Goal: Information Seeking & Learning: Learn about a topic

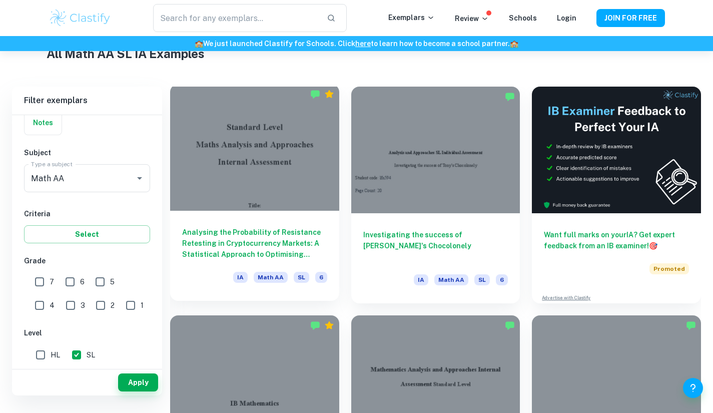
scroll to position [238, 0]
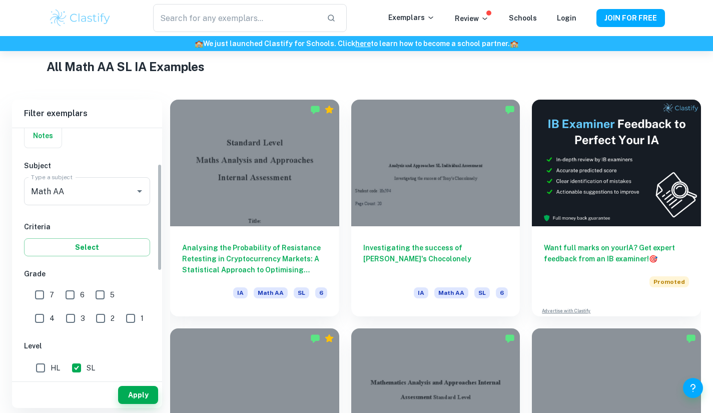
click at [38, 304] on input "7" at bounding box center [40, 295] width 20 height 20
checkbox input "true"
click at [69, 300] on input "6" at bounding box center [70, 295] width 20 height 20
checkbox input "true"
click at [121, 399] on button "Apply" at bounding box center [138, 395] width 40 height 18
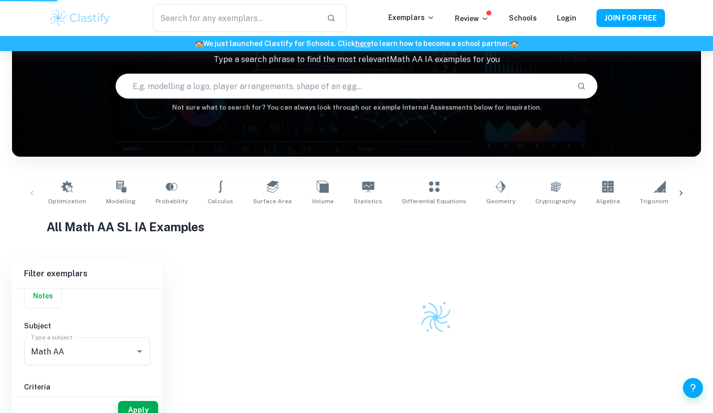
scroll to position [75, 0]
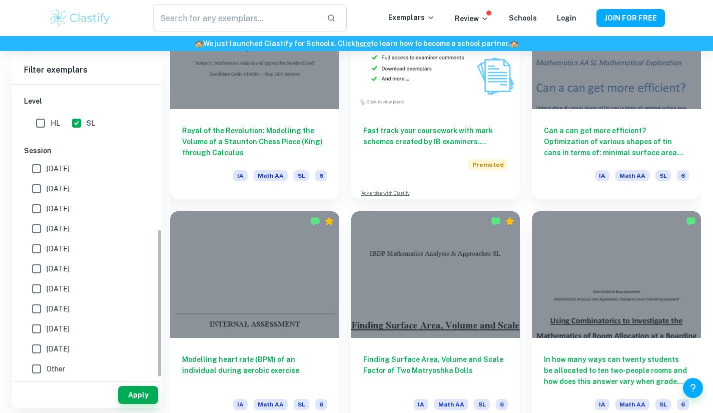
scroll to position [286, 0]
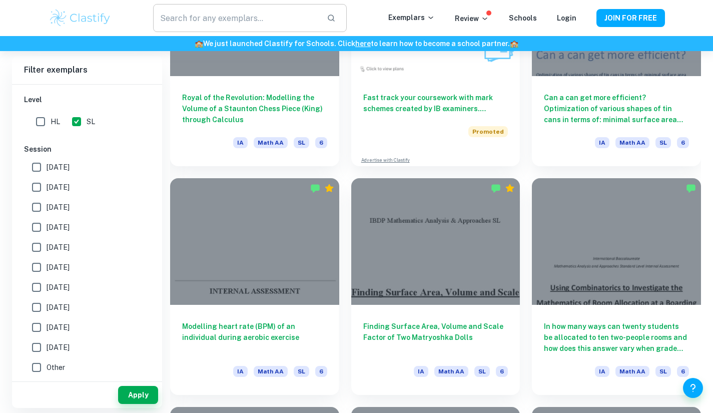
click at [232, 24] on input "text" at bounding box center [235, 18] width 165 height 28
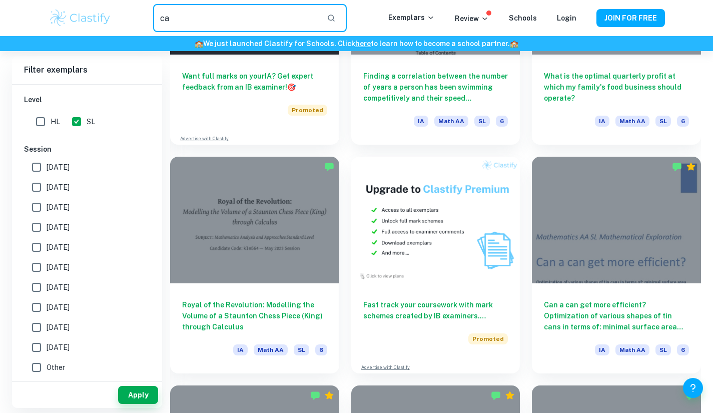
scroll to position [1780, 0]
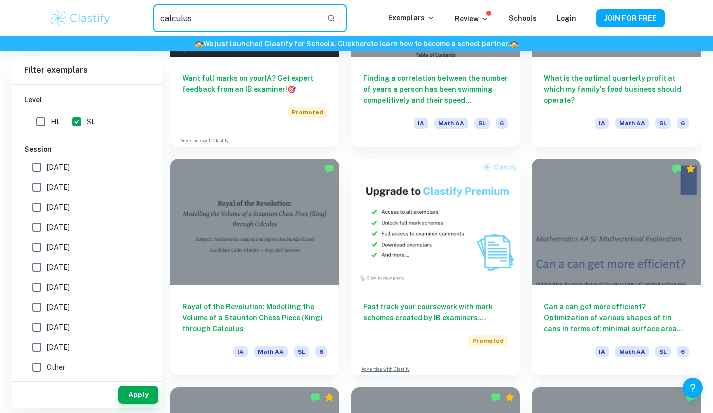
type input "calculus"
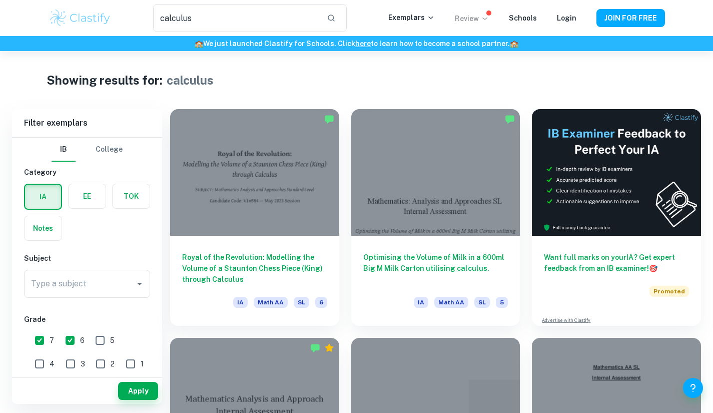
click at [486, 24] on p "Review" at bounding box center [472, 18] width 34 height 11
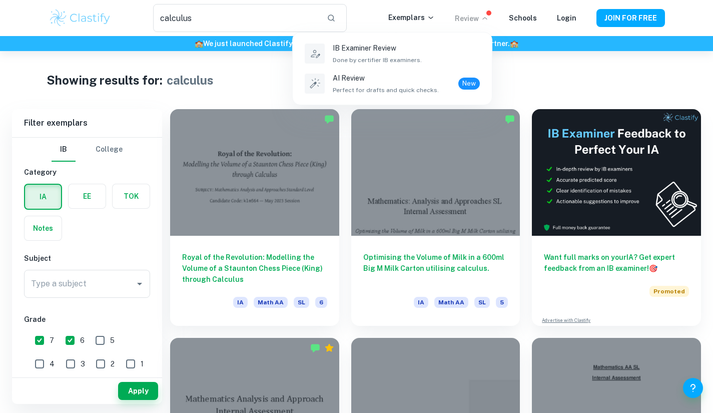
click at [514, 91] on div at bounding box center [356, 206] width 713 height 413
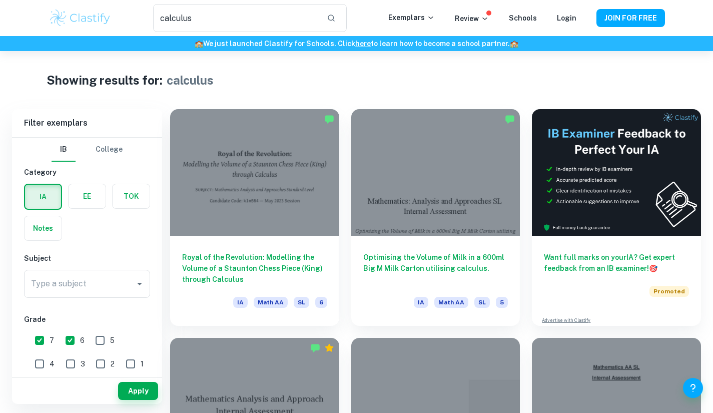
click at [122, 191] on label "button" at bounding box center [131, 196] width 37 height 24
click at [0, 0] on input "radio" at bounding box center [0, 0] width 0 height 0
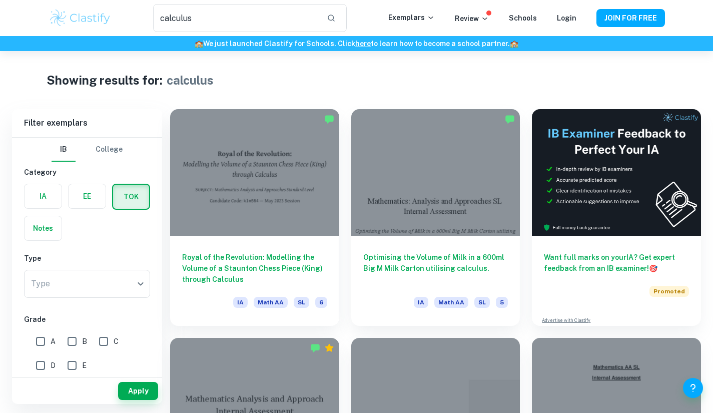
click at [45, 340] on input "A" at bounding box center [41, 341] width 20 height 20
checkbox input "true"
click at [81, 340] on input "B" at bounding box center [72, 341] width 20 height 20
checkbox input "true"
click at [74, 16] on img at bounding box center [81, 18] width 64 height 20
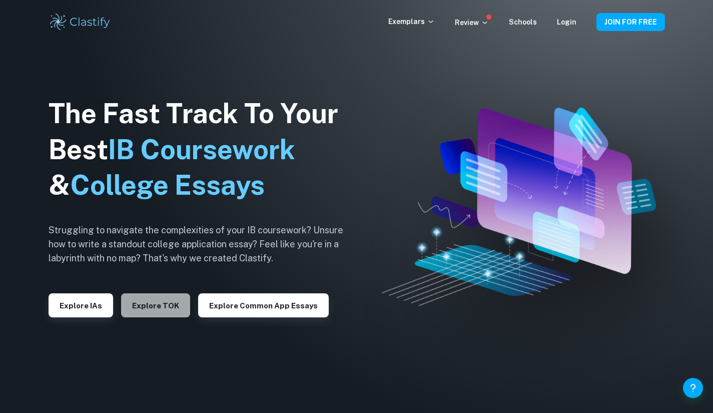
click at [154, 313] on button "Explore TOK" at bounding box center [155, 305] width 69 height 24
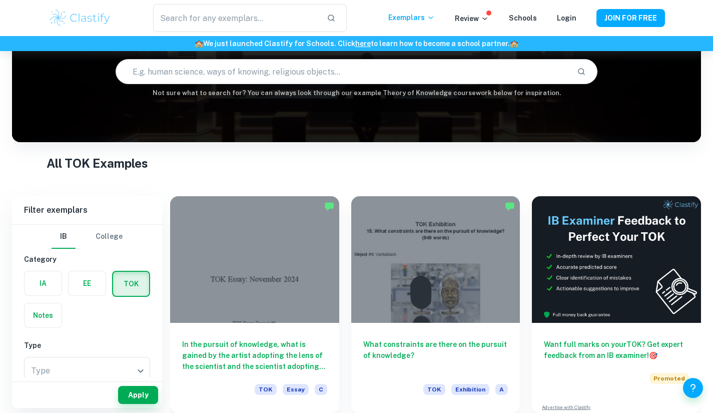
scroll to position [200, 0]
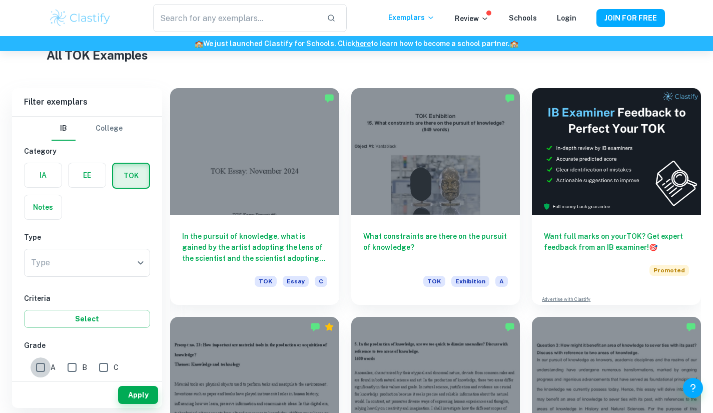
click at [44, 370] on input "A" at bounding box center [41, 367] width 20 height 20
checkbox input "true"
click at [67, 369] on input "B" at bounding box center [72, 367] width 20 height 20
checkbox input "true"
click at [124, 386] on button "Apply" at bounding box center [138, 395] width 40 height 18
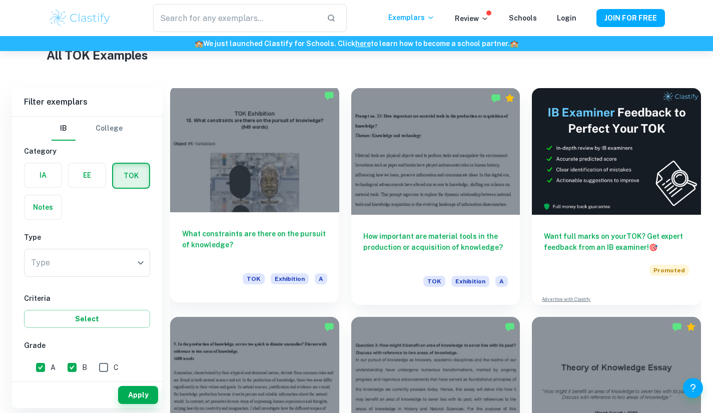
click at [276, 158] on div at bounding box center [254, 149] width 169 height 127
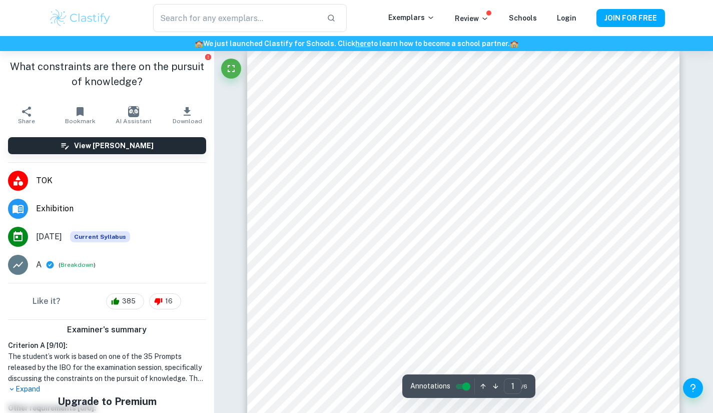
scroll to position [14, 0]
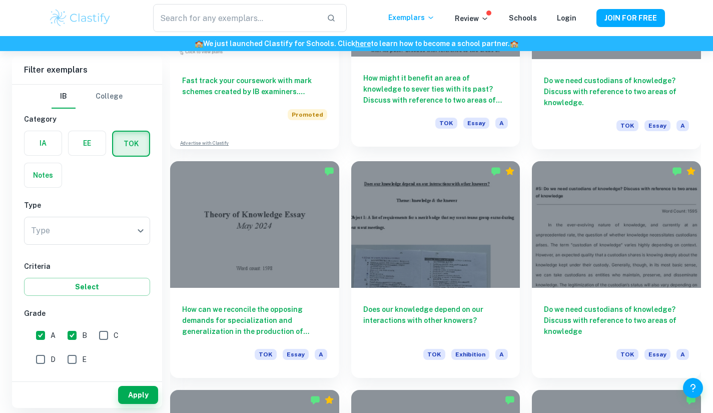
scroll to position [814, 0]
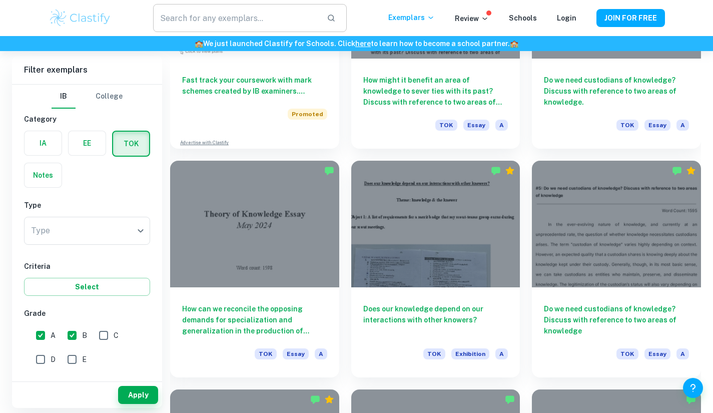
click at [210, 28] on input "text" at bounding box center [235, 18] width 165 height 28
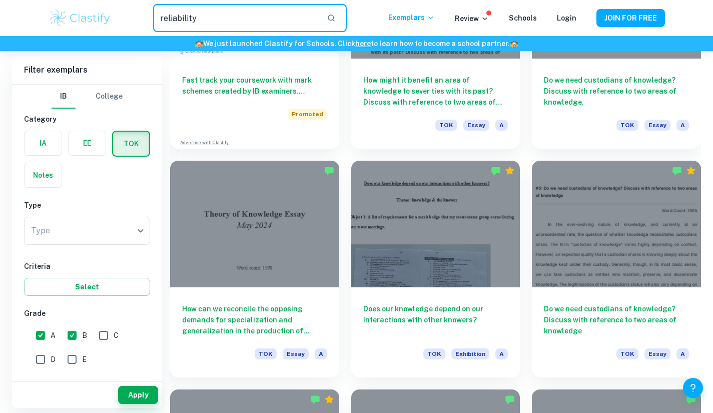
type input "reliability"
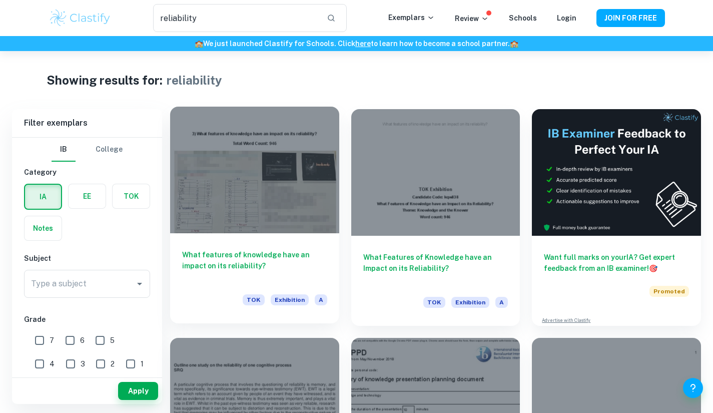
click at [313, 156] on div at bounding box center [254, 170] width 169 height 127
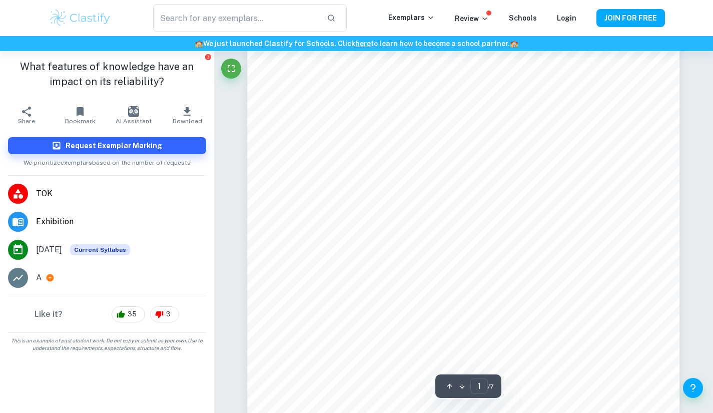
scroll to position [200, 0]
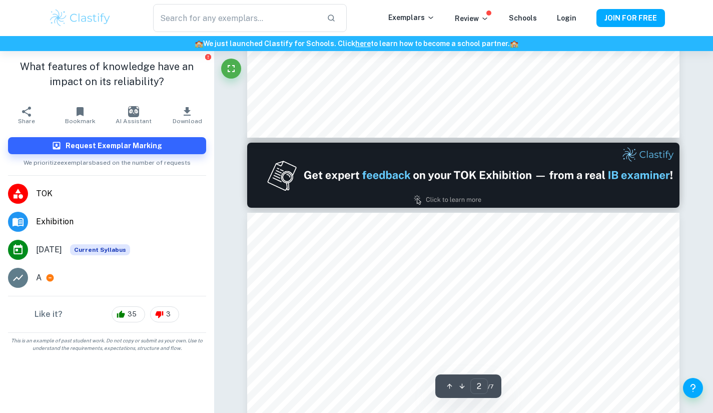
type input "1"
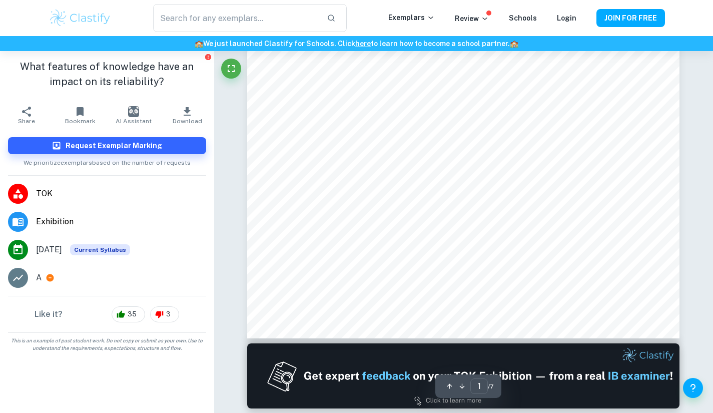
scroll to position [0, 0]
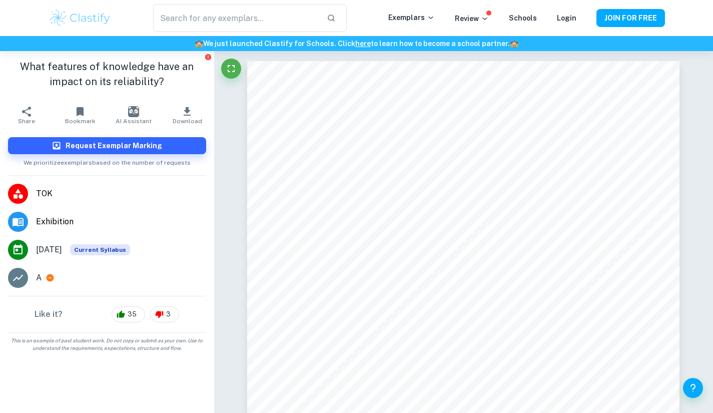
type input "reliability"
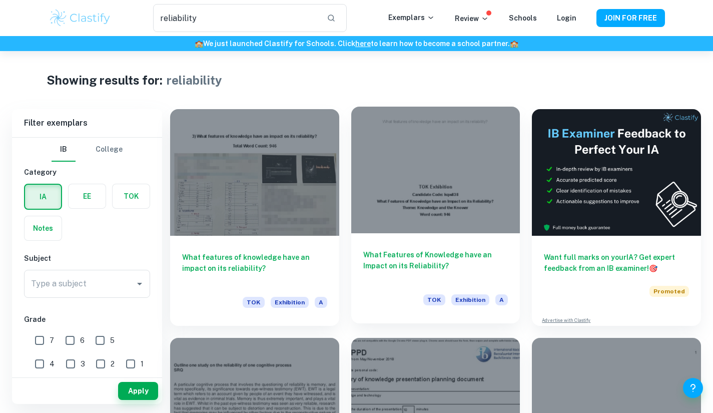
click at [463, 222] on div at bounding box center [435, 170] width 169 height 127
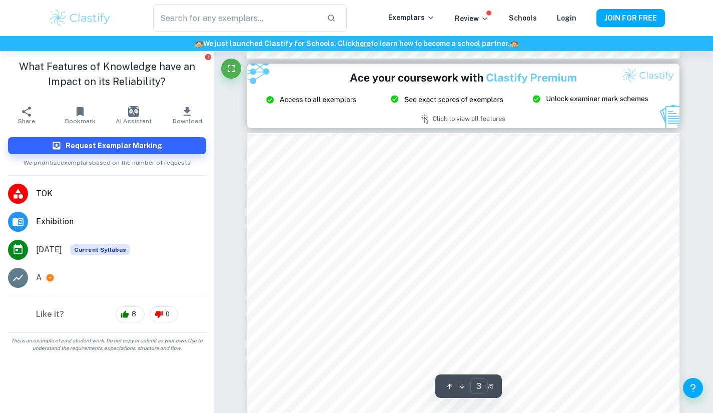
scroll to position [1369, 0]
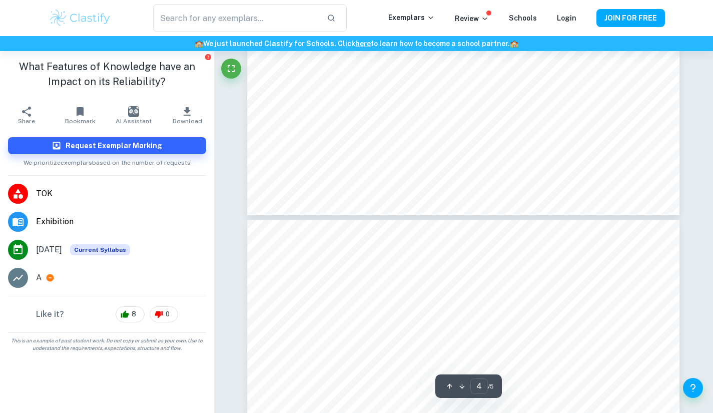
type input "3"
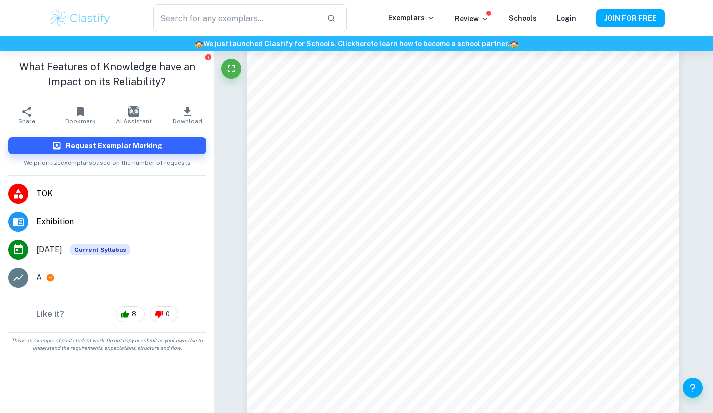
type input "reliability"
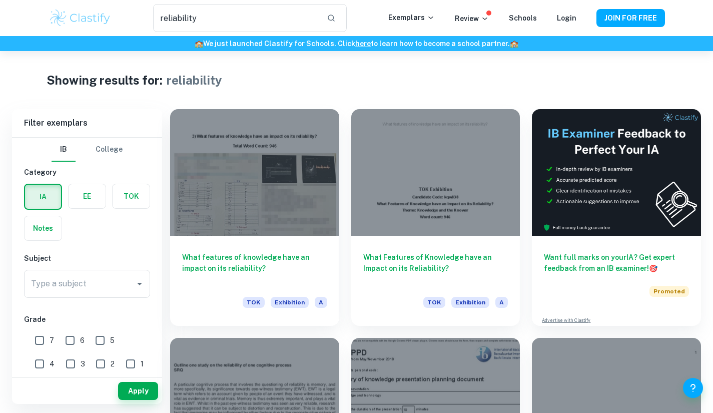
click at [68, 25] on img at bounding box center [81, 18] width 64 height 20
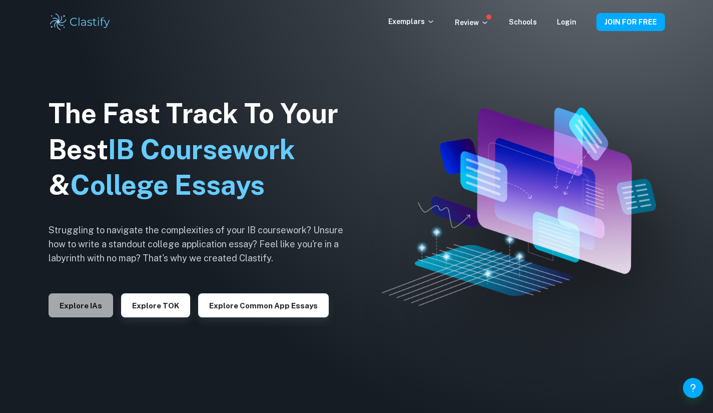
click at [103, 299] on button "Explore IAs" at bounding box center [81, 305] width 65 height 24
